Goal: Transaction & Acquisition: Obtain resource

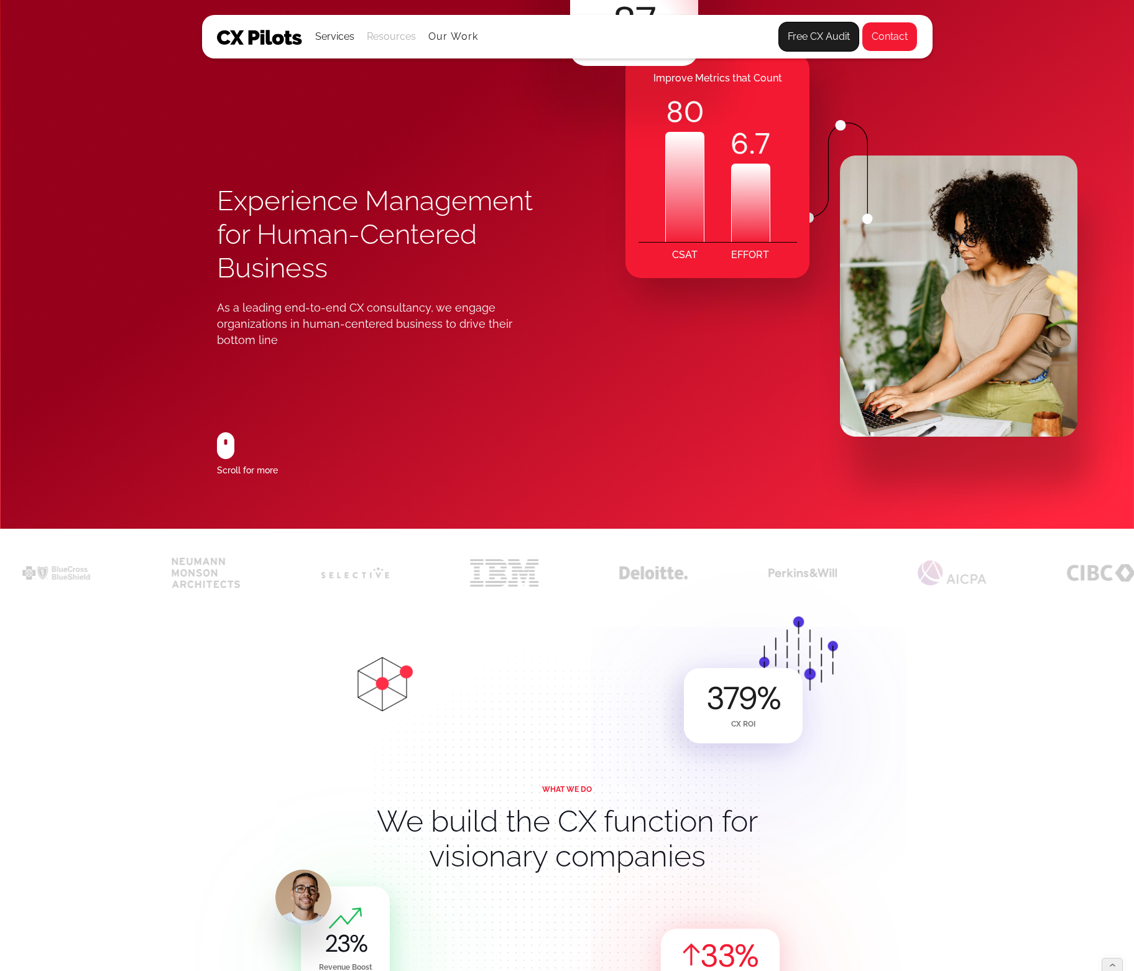
click at [394, 34] on div "Resources" at bounding box center [391, 36] width 49 height 17
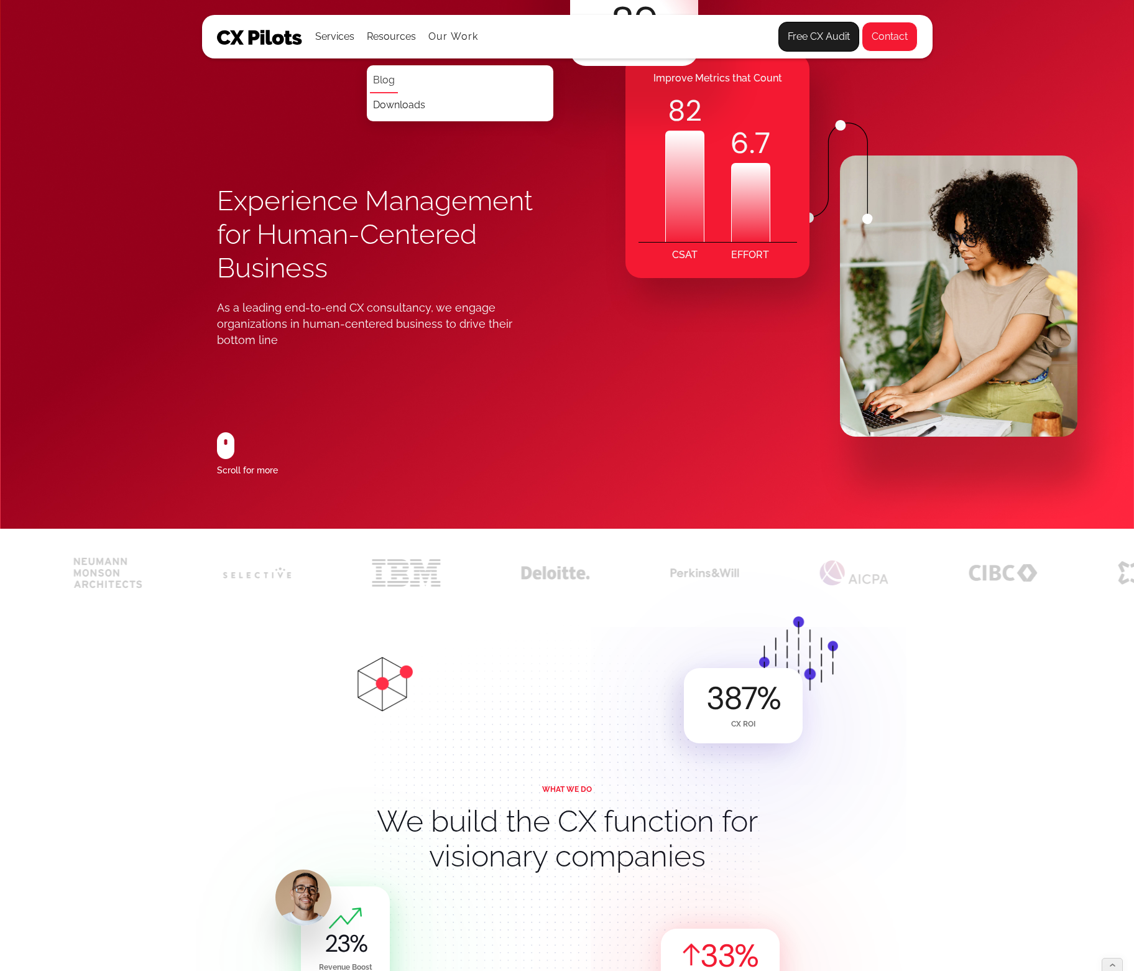
click at [387, 80] on link "Blog" at bounding box center [384, 80] width 28 height 25
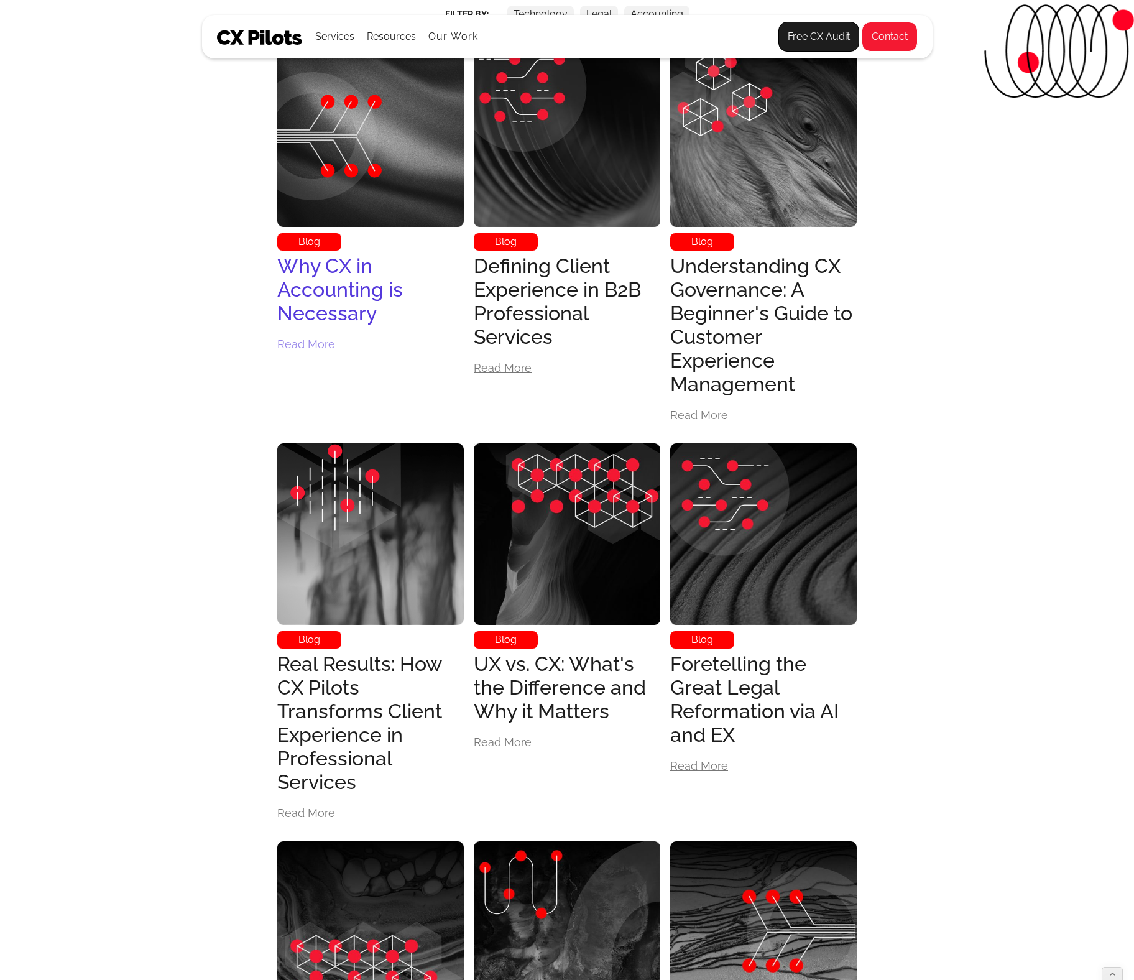
scroll to position [498, 0]
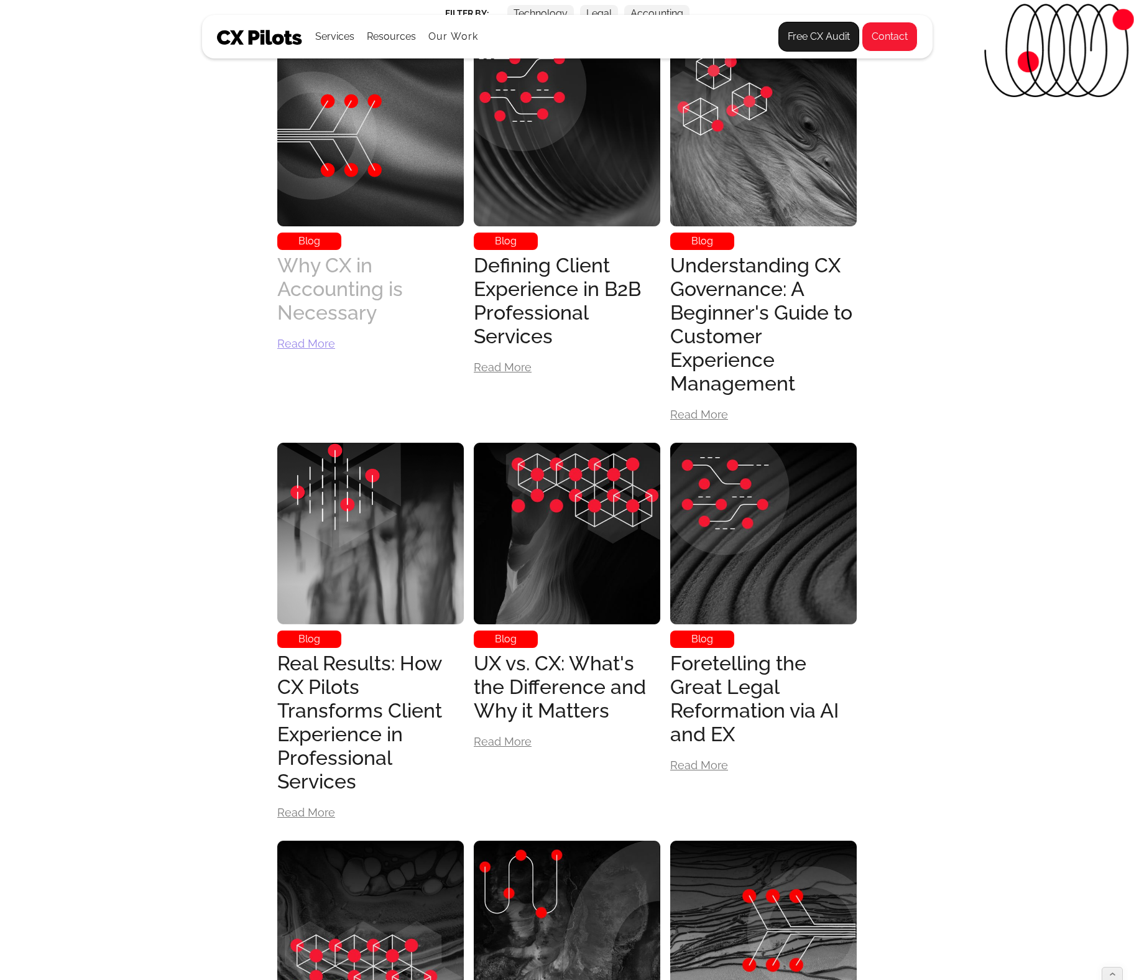
click at [308, 262] on div "Why CX in Accounting is Necessary" at bounding box center [370, 289] width 187 height 71
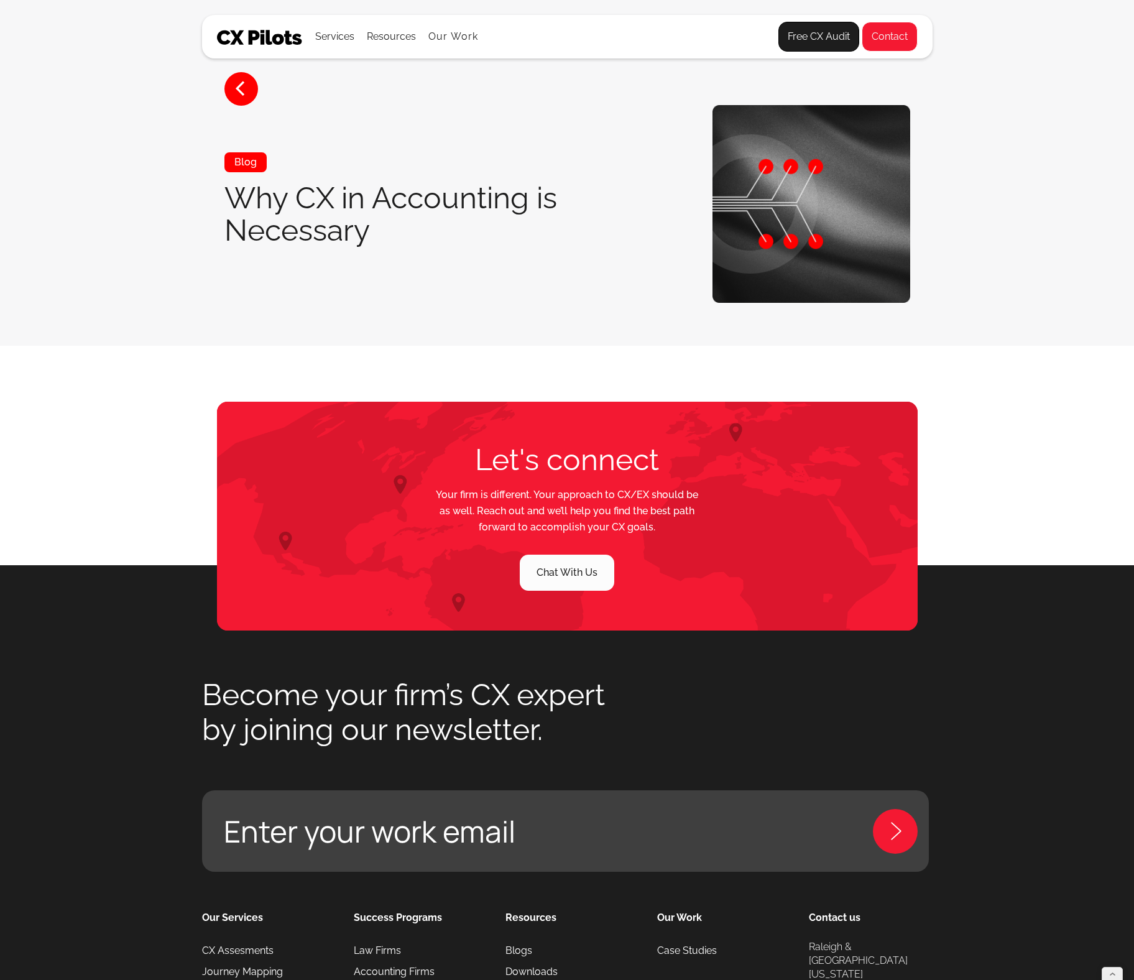
click at [242, 160] on div "Blog" at bounding box center [245, 162] width 42 height 20
click at [306, 215] on h1 "Why CX in Accounting is Necessary" at bounding box center [418, 214] width 389 height 65
click at [332, 249] on div "Blog Why CX in Accounting is Necessary" at bounding box center [418, 204] width 389 height 104
click at [397, 244] on h1 "Why CX in Accounting is Necessary" at bounding box center [418, 214] width 389 height 65
click at [492, 359] on section "Why Accounting Firms with Business Advisory Functions Should Care About CX The …" at bounding box center [567, 374] width 1134 height 56
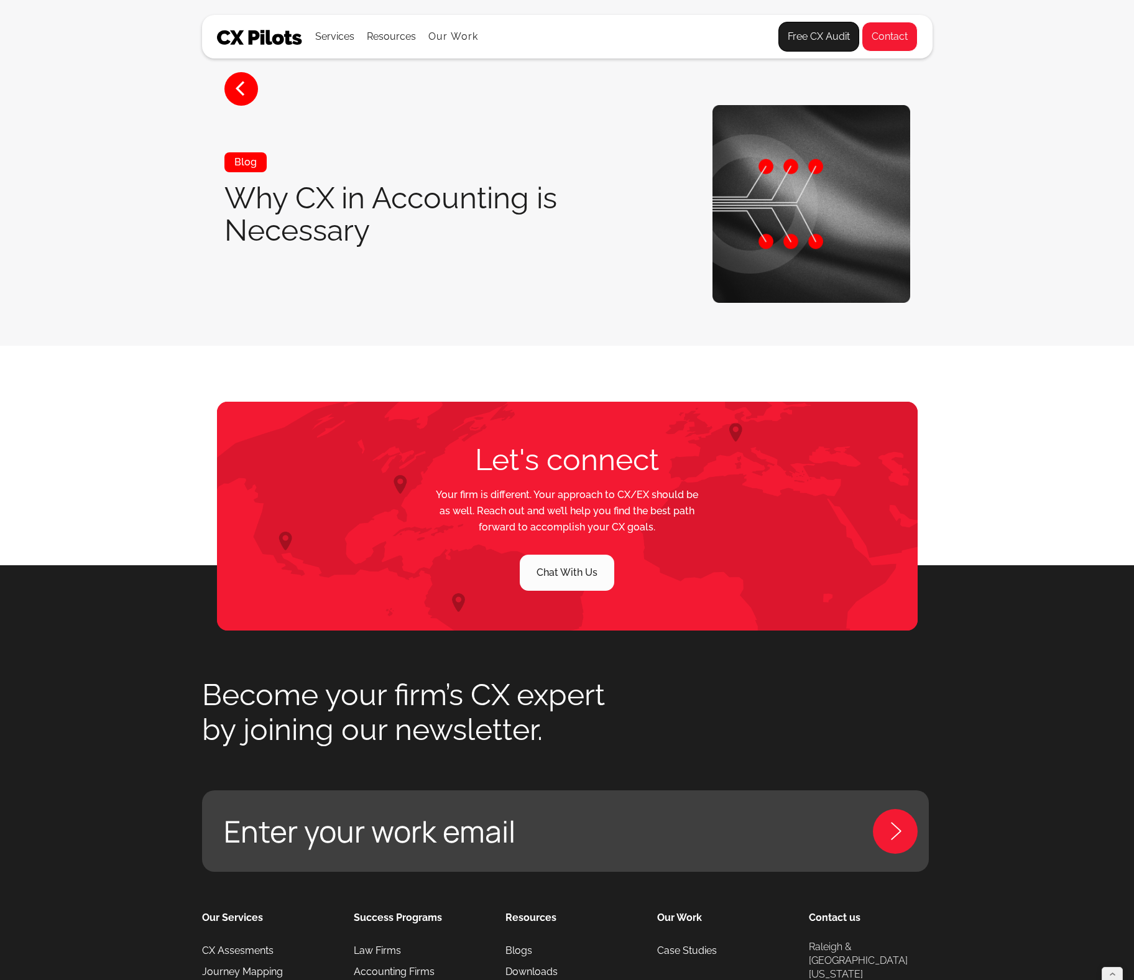
click at [488, 446] on h2 "Let's connect" at bounding box center [567, 459] width 316 height 35
click at [496, 316] on section "< Blog Why CX in Accounting is Necessary" at bounding box center [567, 173] width 1134 height 346
click at [481, 355] on section "Why Accounting Firms with Business Advisory Functions Should Care About CX The …" at bounding box center [567, 374] width 1134 height 56
click at [399, 182] on h1 "Why CX in Accounting is Necessary" at bounding box center [418, 214] width 389 height 65
click at [238, 89] on link "<" at bounding box center [241, 89] width 34 height 34
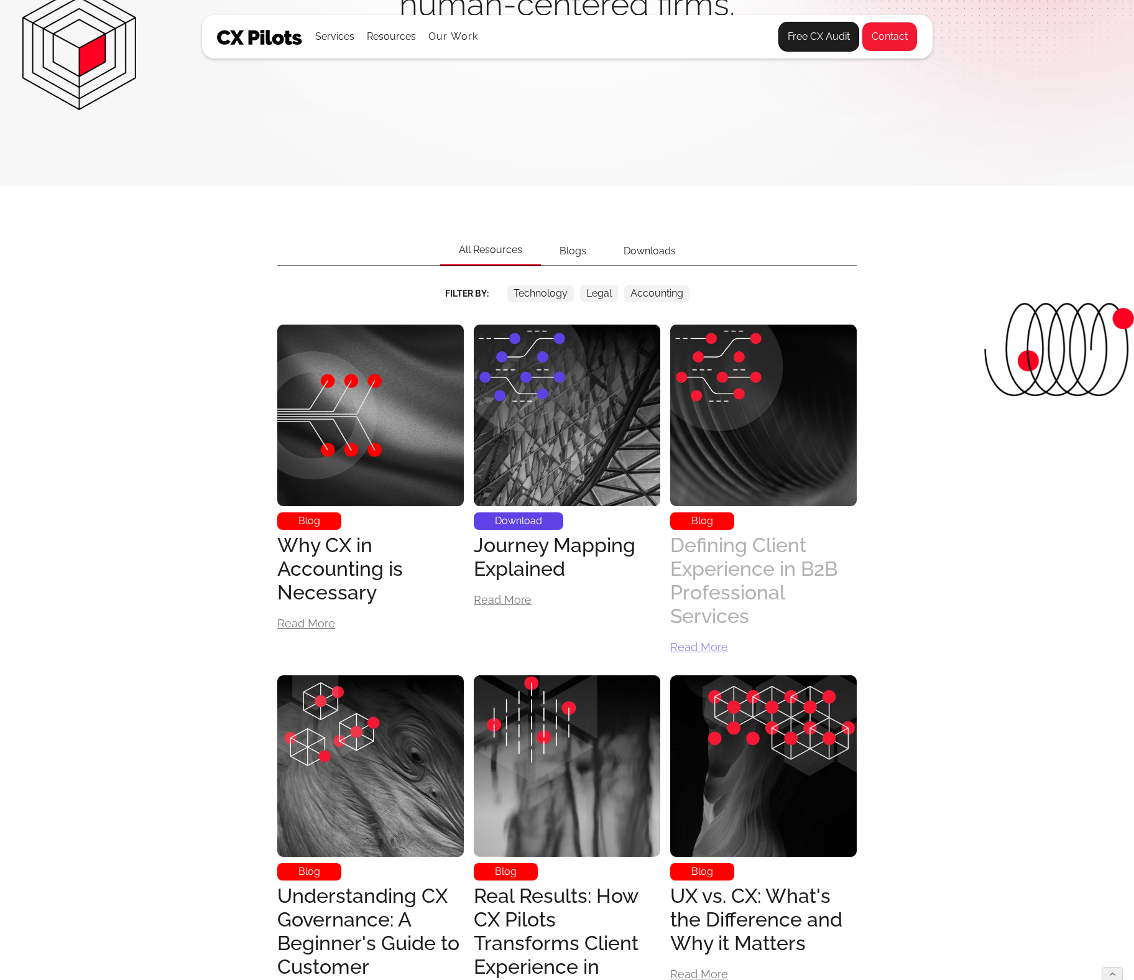
scroll to position [349, 0]
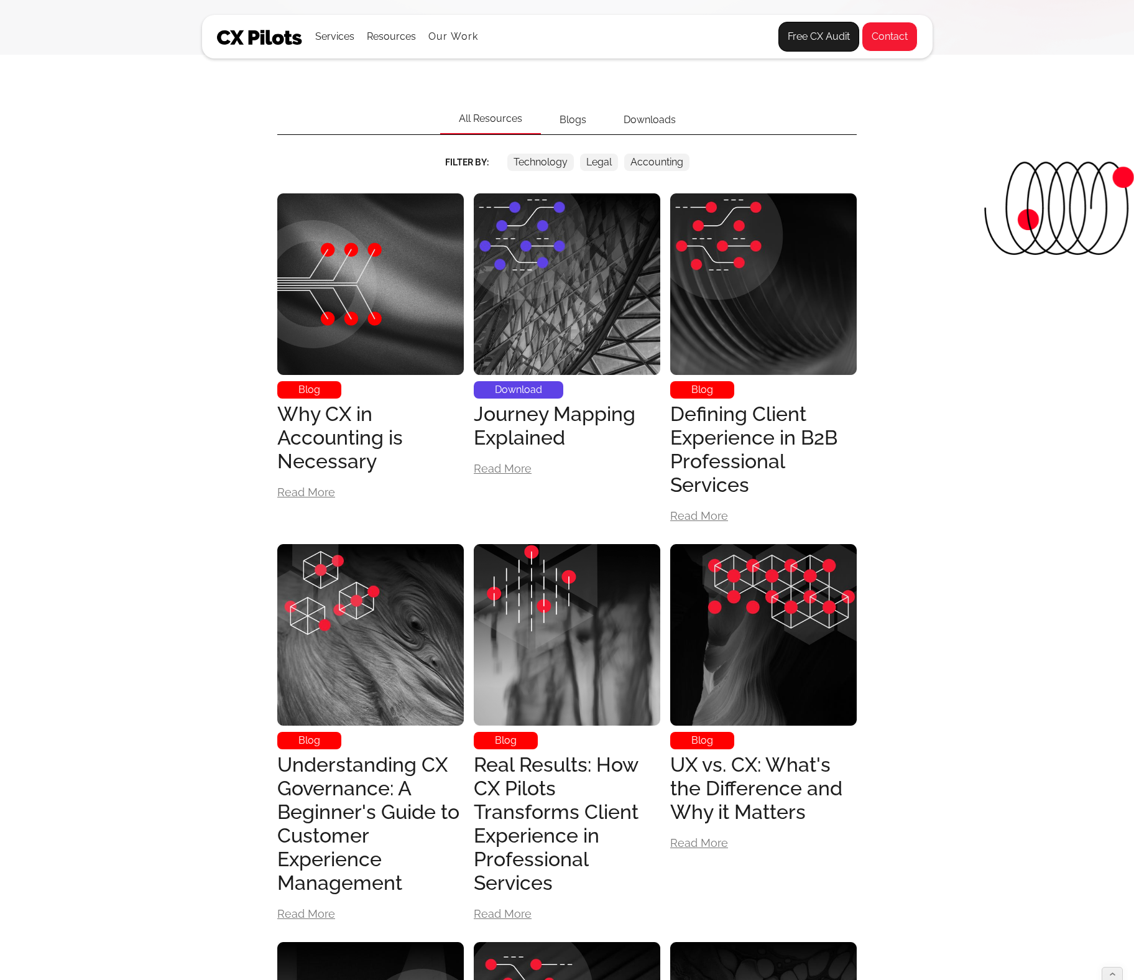
click at [655, 115] on div "Downloads" at bounding box center [650, 120] width 90 height 29
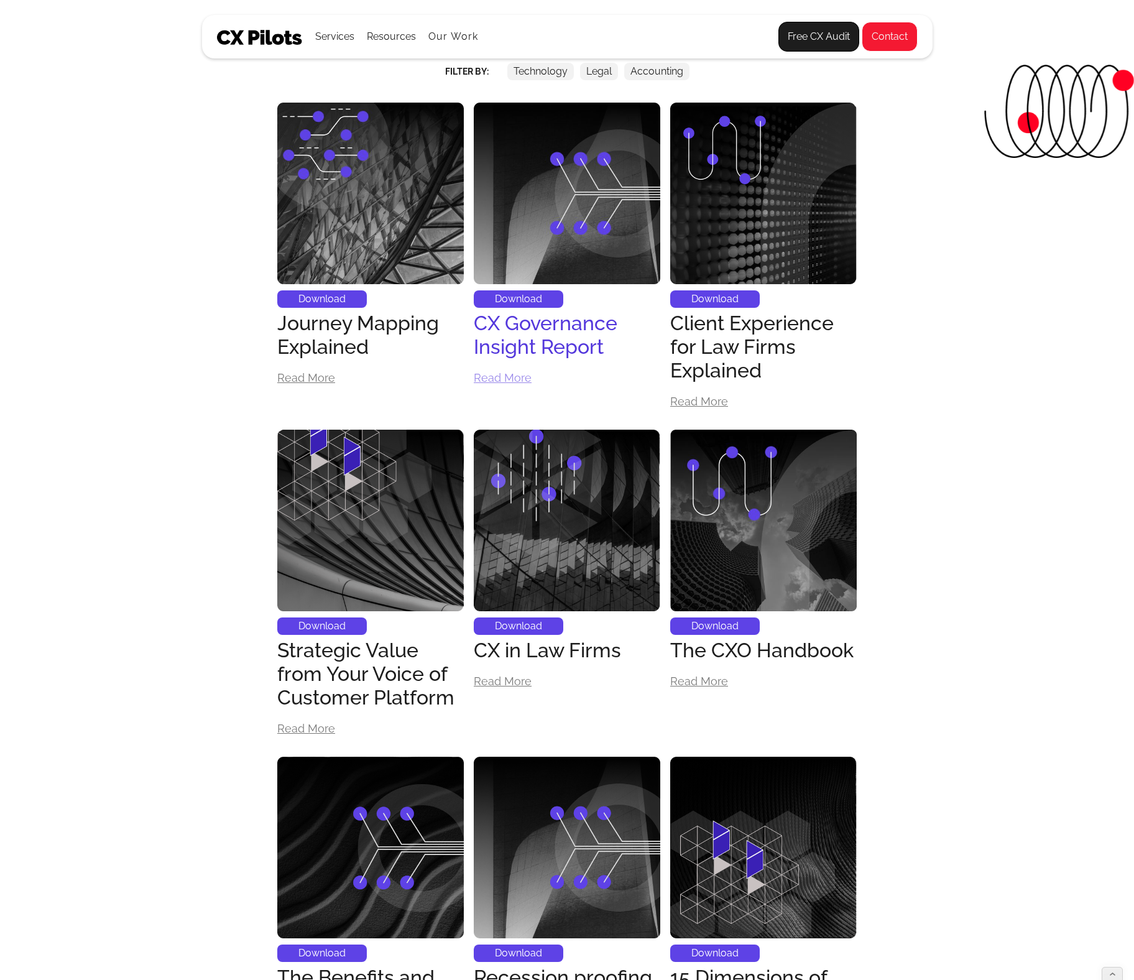
scroll to position [454, 0]
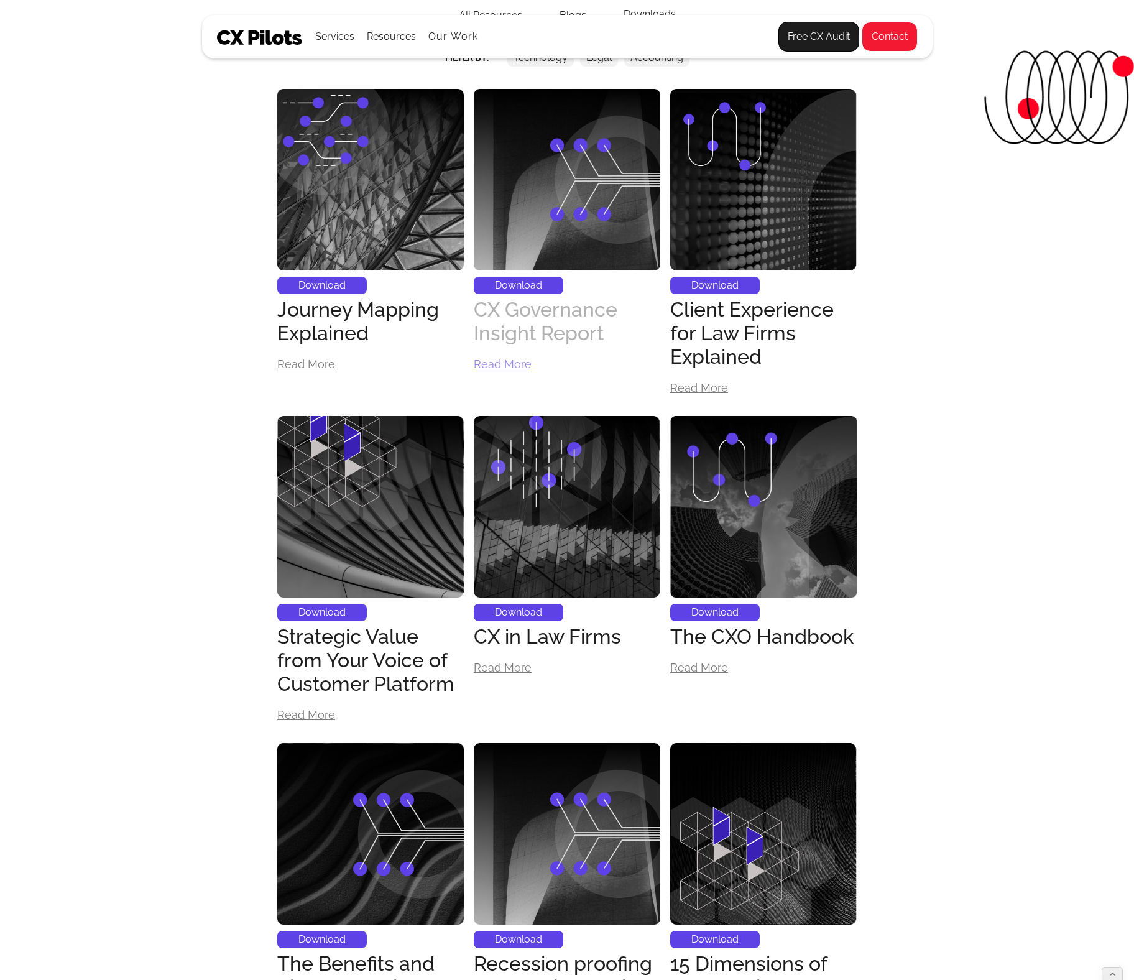
click at [537, 320] on div "CX Governance Insight Report" at bounding box center [567, 321] width 187 height 47
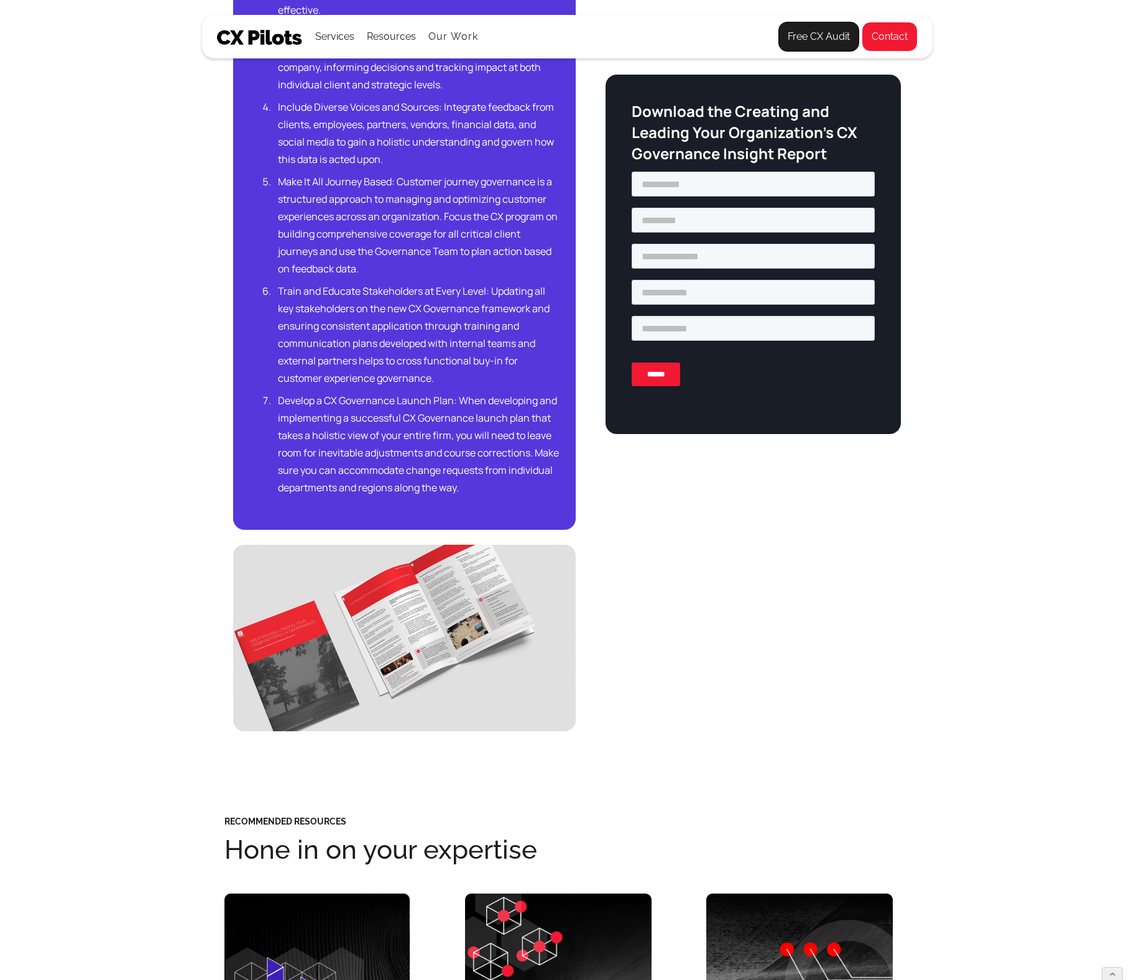
scroll to position [1746, 0]
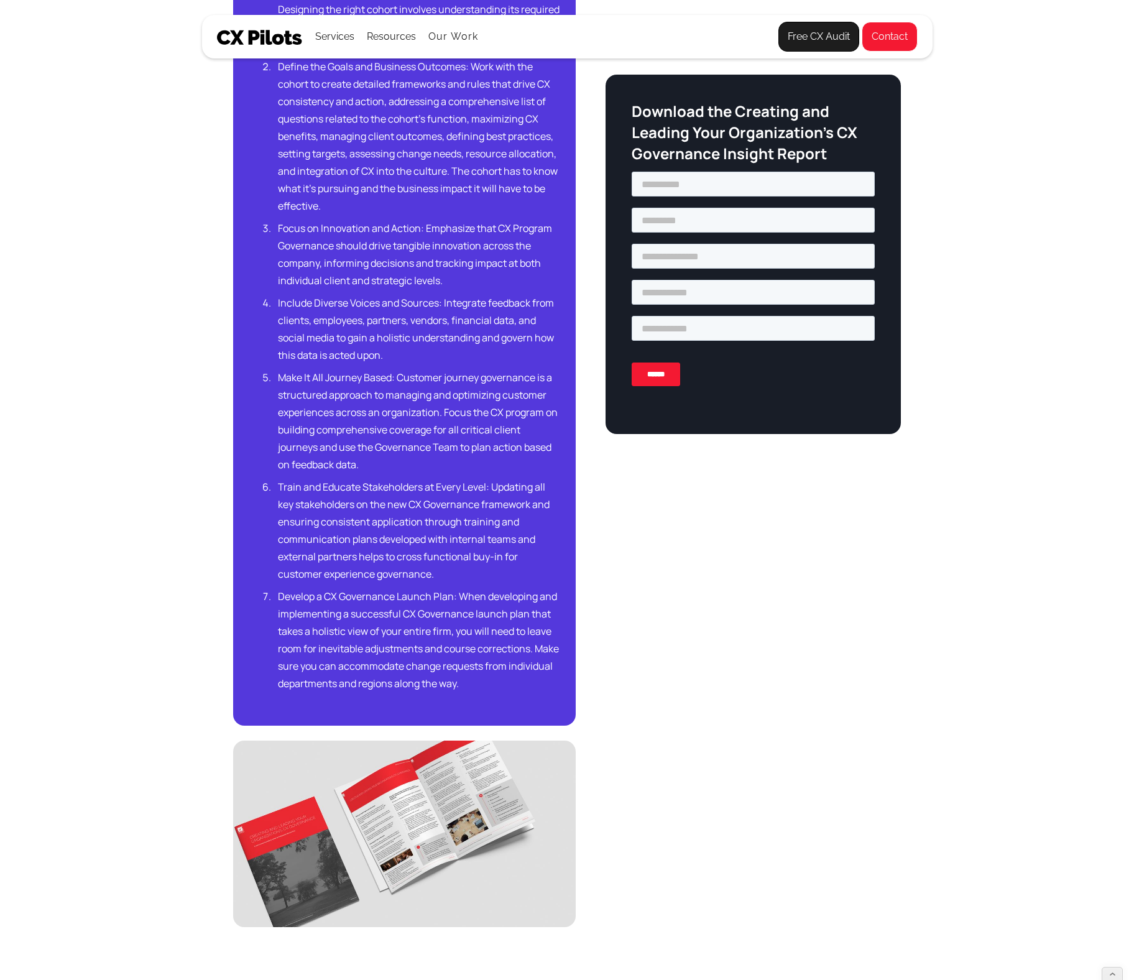
click at [446, 807] on img at bounding box center [404, 834] width 343 height 187
click at [675, 187] on input "text" at bounding box center [753, 184] width 243 height 25
type input "******"
click at [674, 229] on input "text" at bounding box center [753, 220] width 243 height 25
type input "*****"
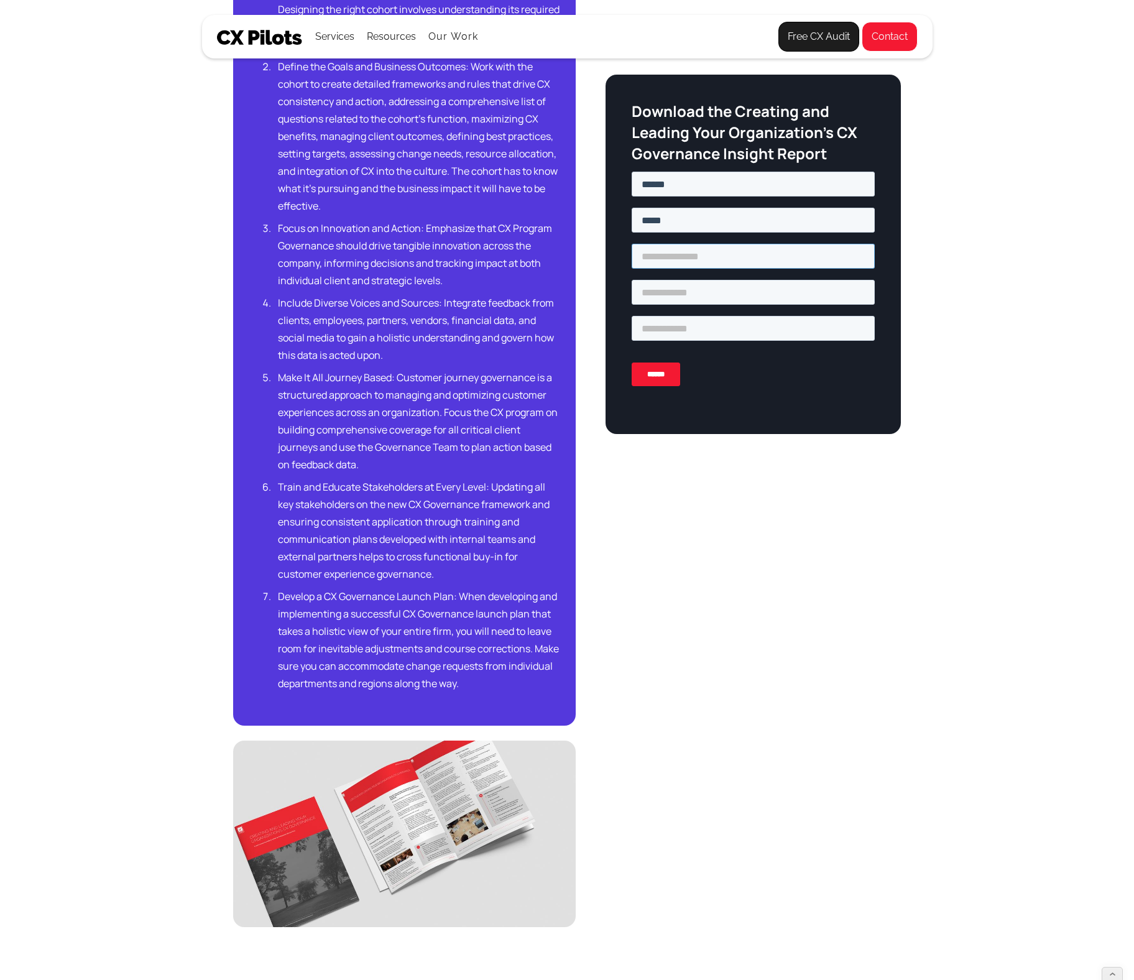
click at [667, 262] on input "email" at bounding box center [753, 256] width 243 height 25
type input "**********"
click at [669, 294] on input "text" at bounding box center [753, 292] width 243 height 25
type input "*********"
click at [663, 327] on input "tel" at bounding box center [753, 328] width 243 height 25
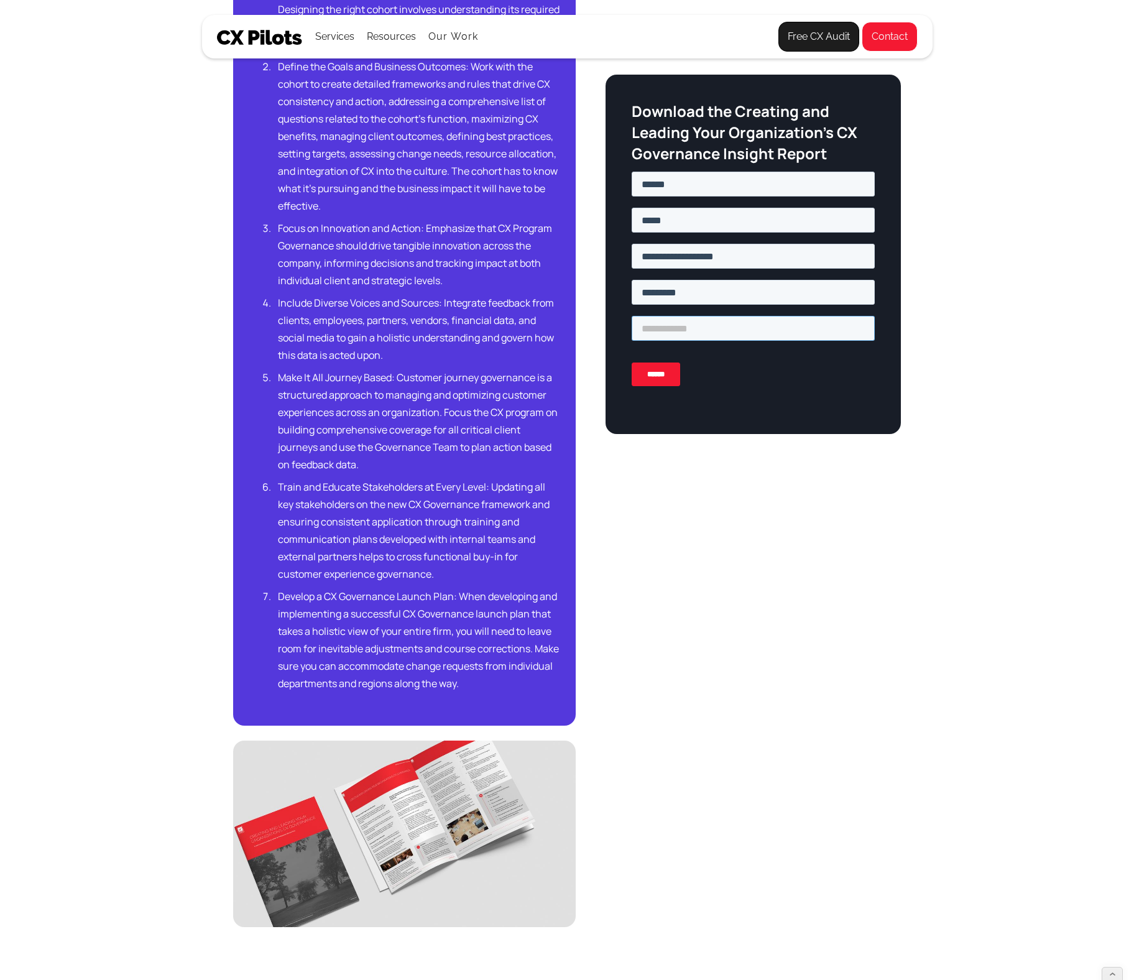
type input "**********"
click at [661, 380] on input "******" at bounding box center [656, 374] width 48 height 24
